Goal: Go to known website: Access a specific website the user already knows

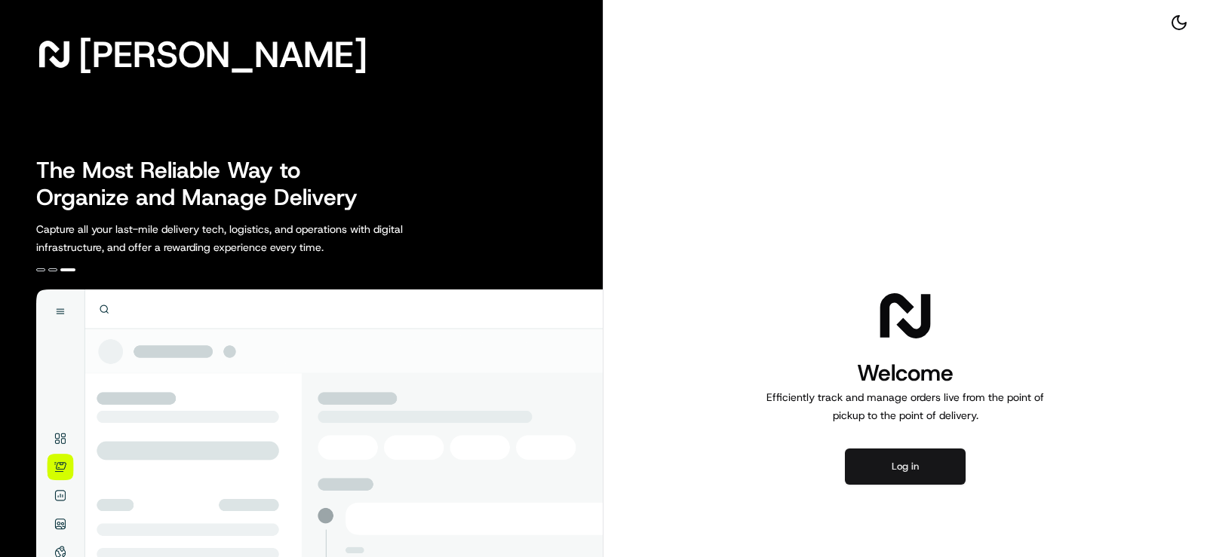
click at [851, 454] on button "Log in" at bounding box center [905, 467] width 121 height 36
